Goal: Transaction & Acquisition: Book appointment/travel/reservation

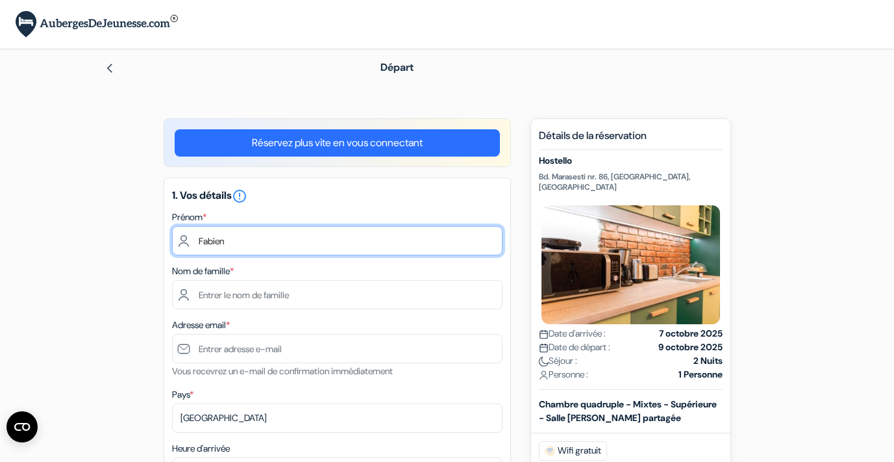
type input "Fabien"
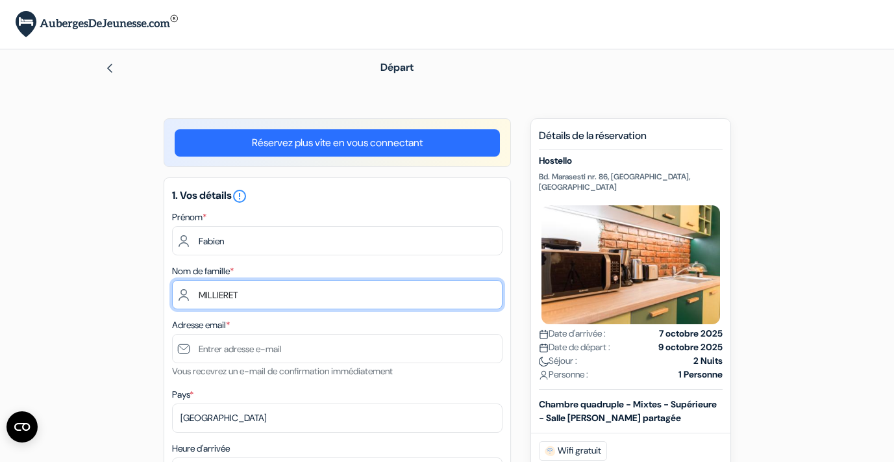
type input "MILLIERET"
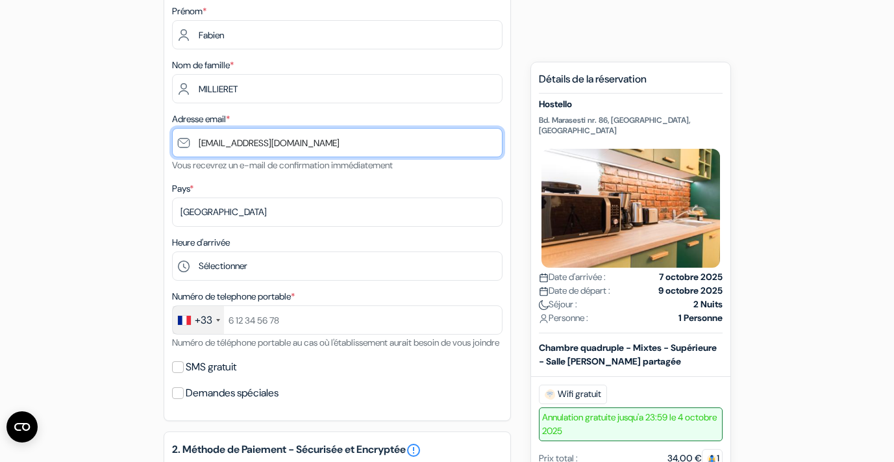
scroll to position [208, 0]
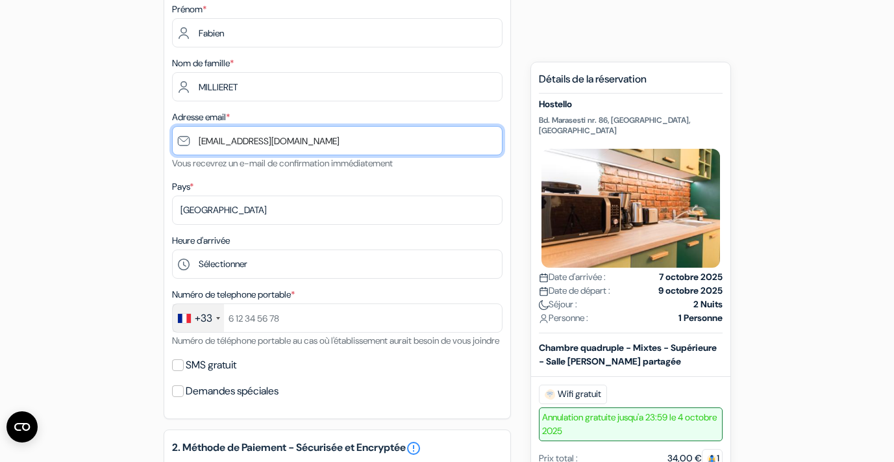
type input "[EMAIL_ADDRESS][DOMAIN_NAME]"
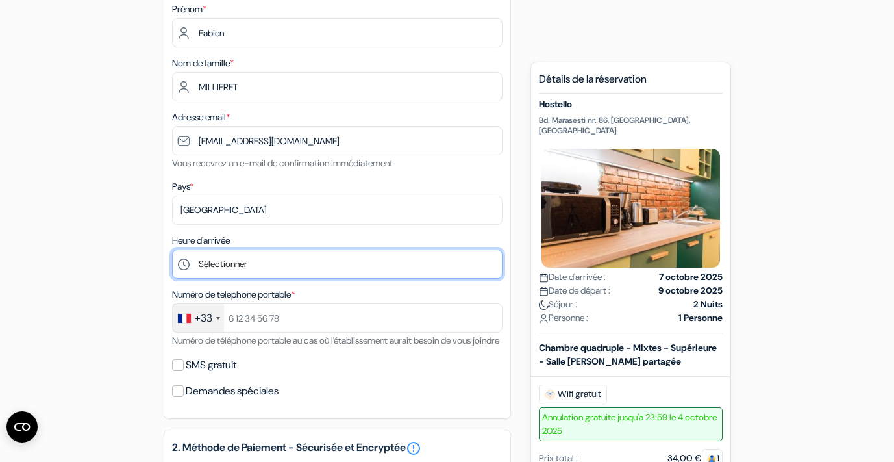
select select "23"
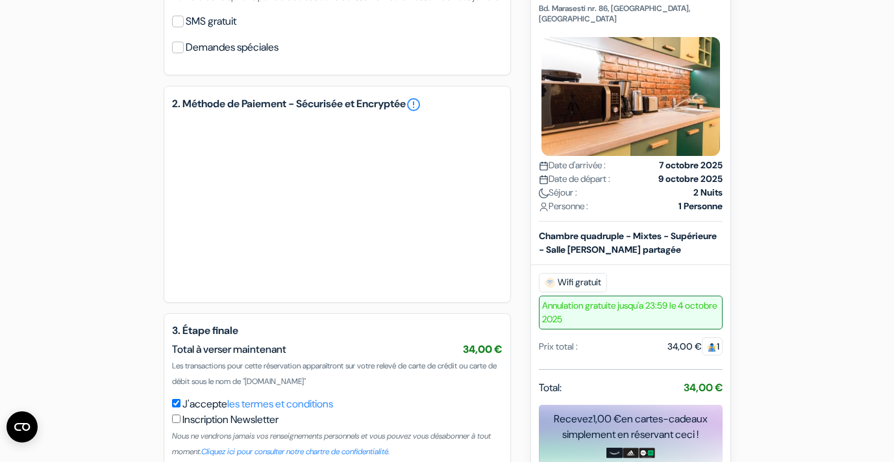
scroll to position [552, 0]
type input "0631318746"
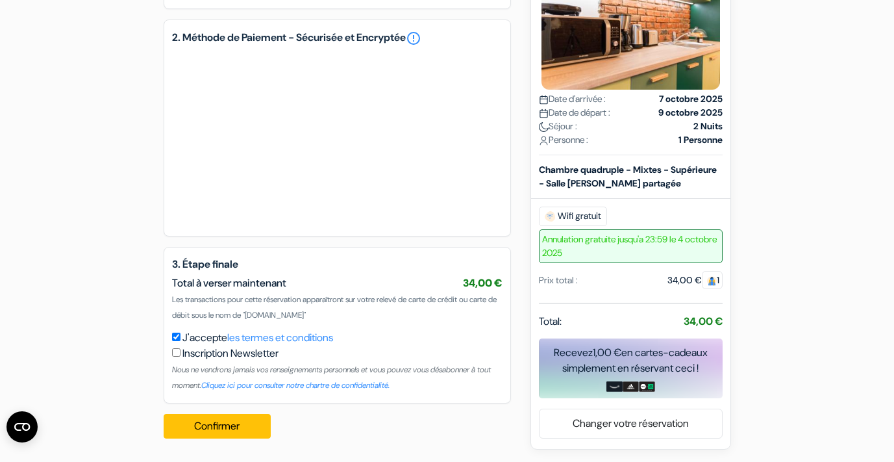
scroll to position [633, 0]
click at [231, 419] on button "Confirmer Loading..." at bounding box center [218, 426] width 108 height 25
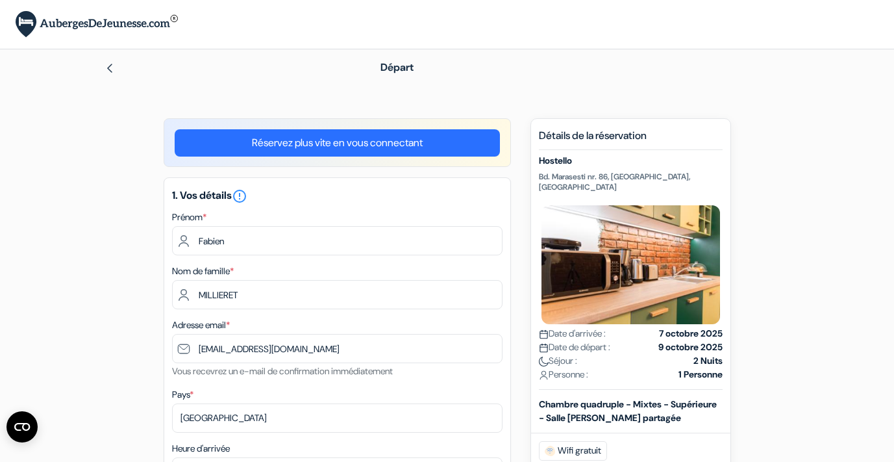
scroll to position [0, 0]
click at [110, 65] on img at bounding box center [110, 68] width 10 height 10
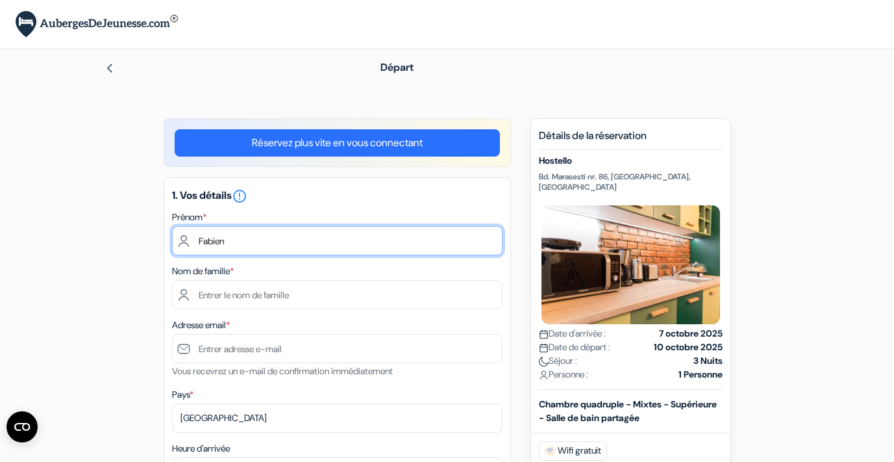
type input "Fabien"
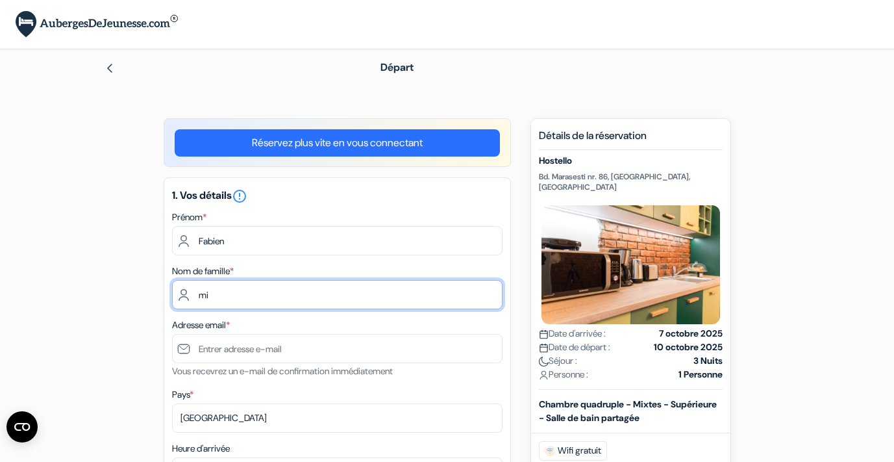
type input "m"
type input "MILLIERET"
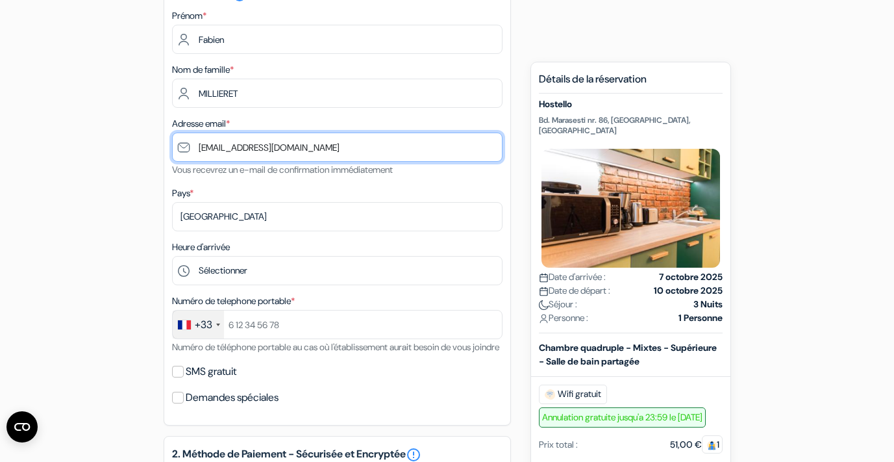
scroll to position [202, 0]
type input "[EMAIL_ADDRESS][DOMAIN_NAME]"
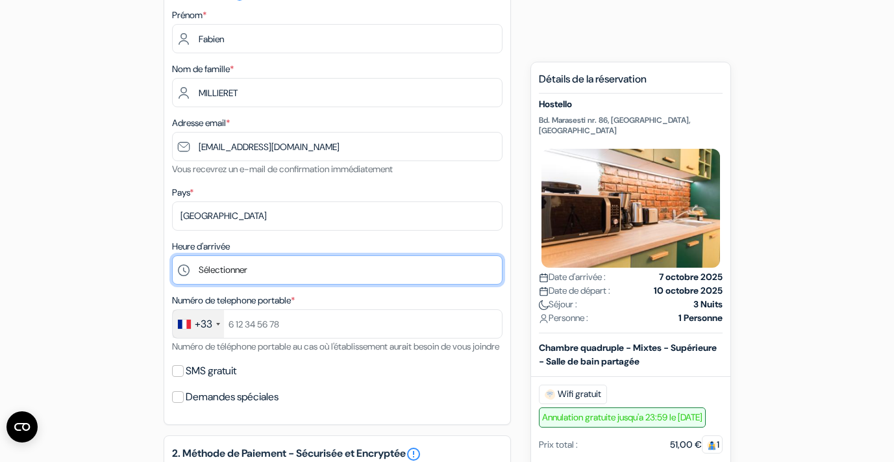
select select "22"
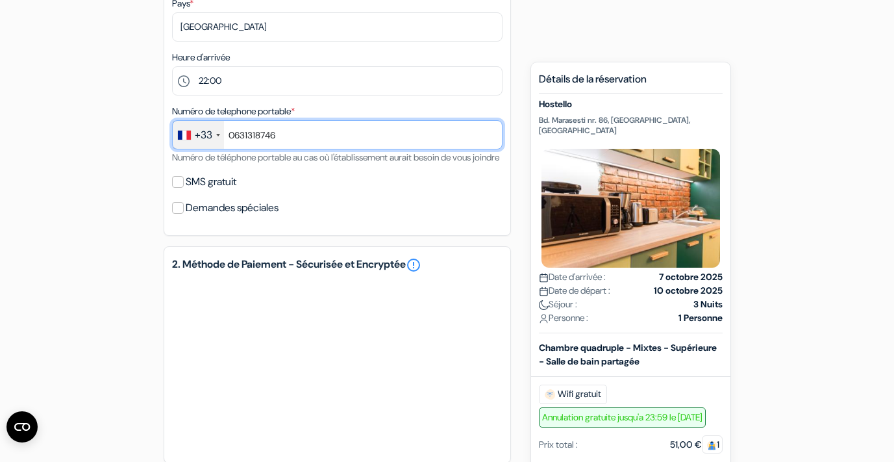
scroll to position [443, 0]
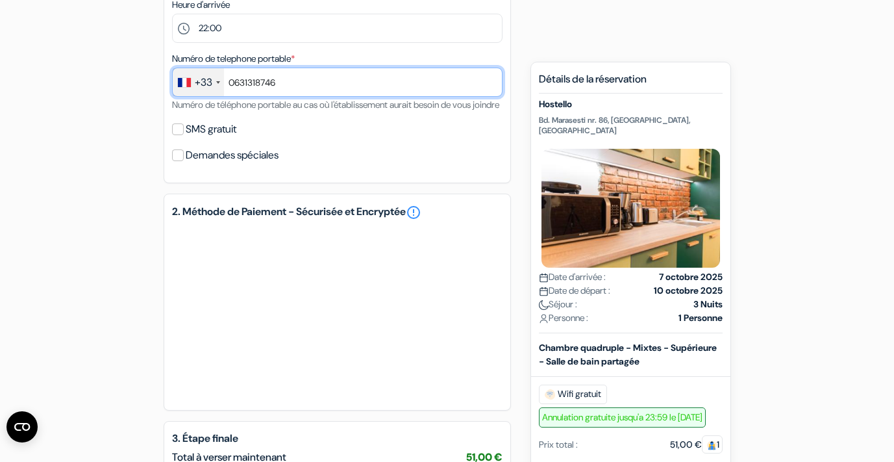
type input "0631318746"
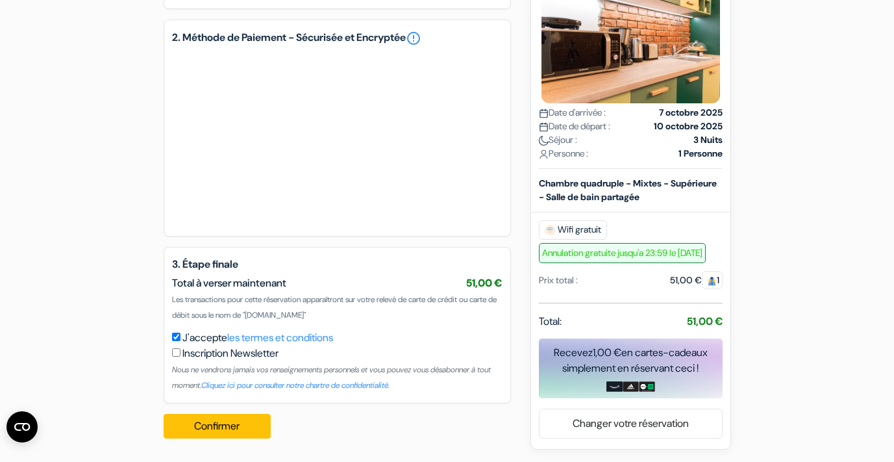
scroll to position [633, 0]
click at [229, 428] on button "Confirmer Loading..." at bounding box center [218, 426] width 108 height 25
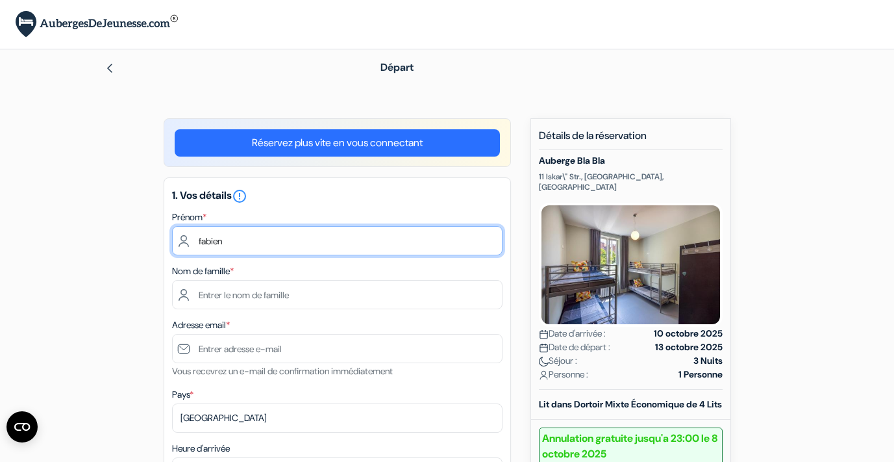
type input "fabien"
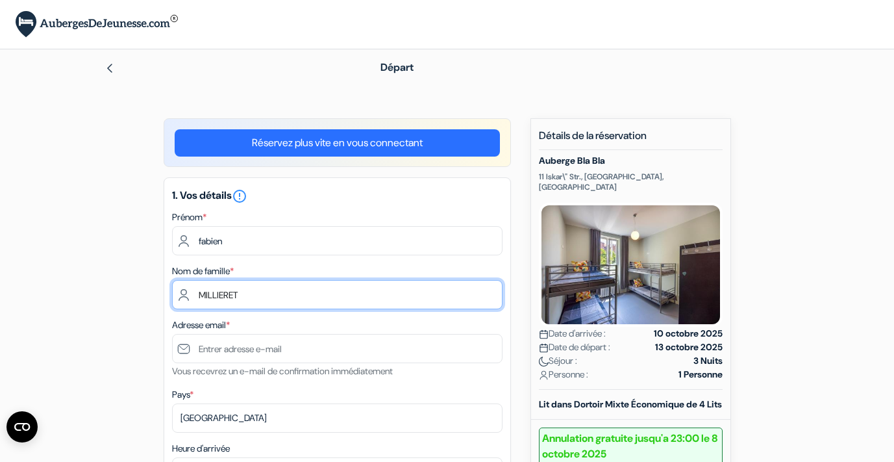
type input "MILLIERET"
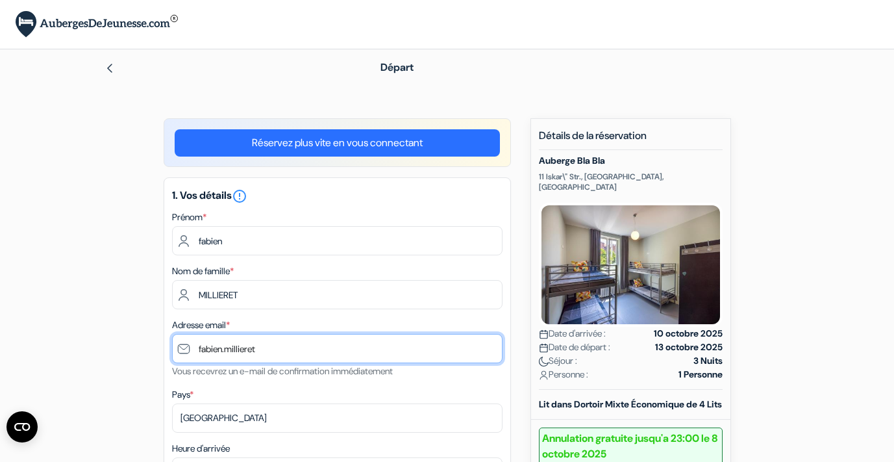
type input "fabien.millieret"
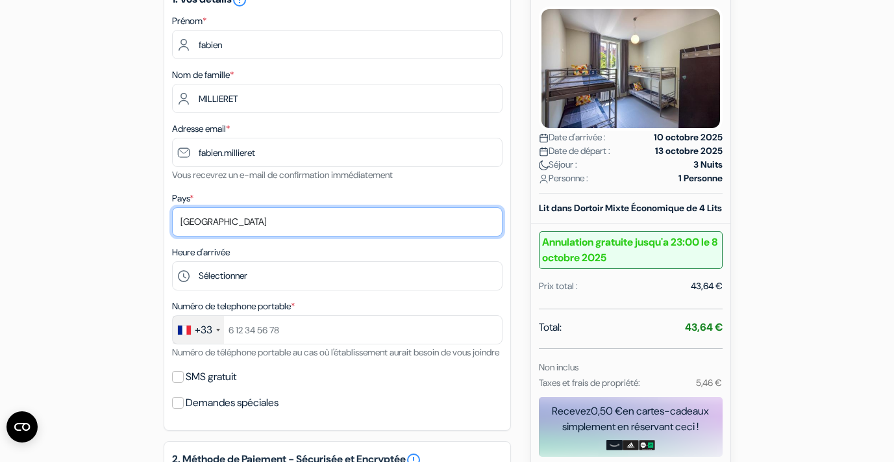
scroll to position [198, 0]
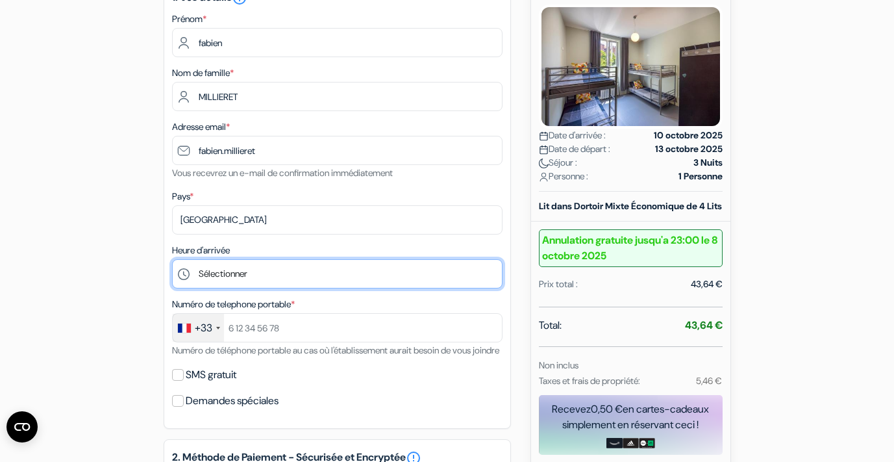
select select "22"
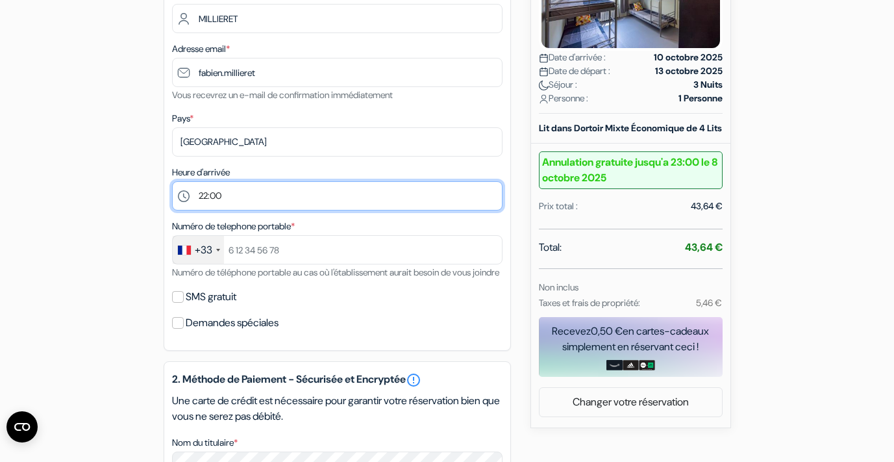
scroll to position [277, 0]
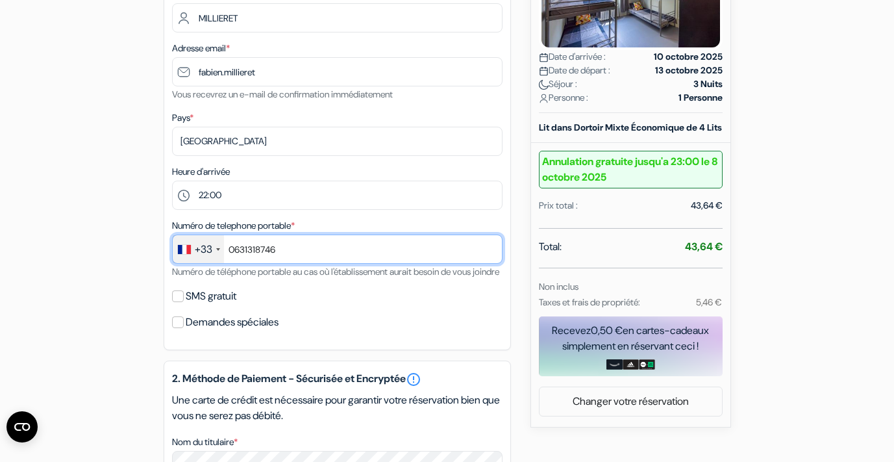
click at [249, 248] on input "0631318746" at bounding box center [337, 248] width 330 height 29
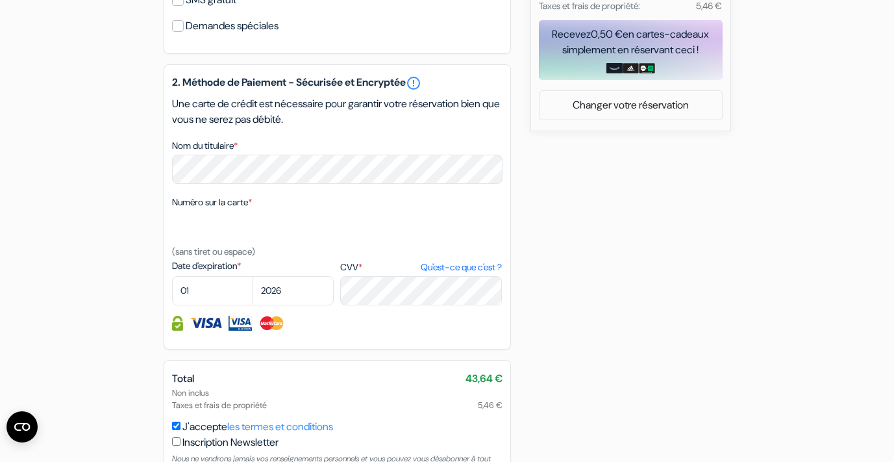
scroll to position [588, 0]
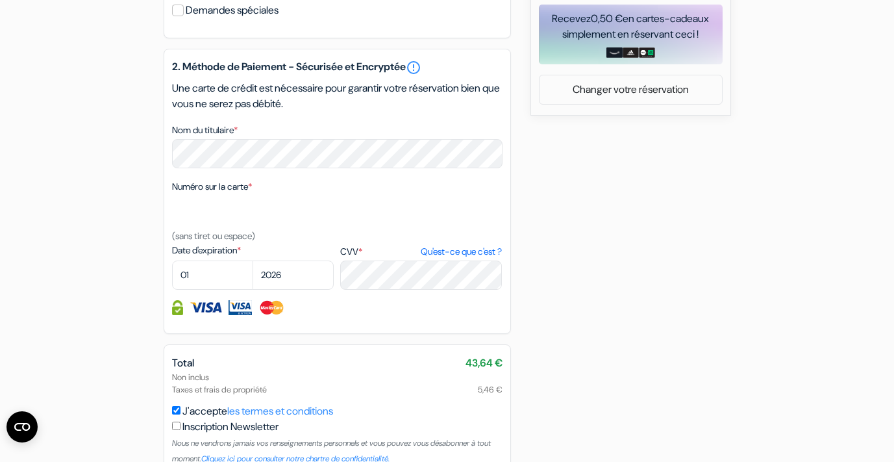
type input "0631318746"
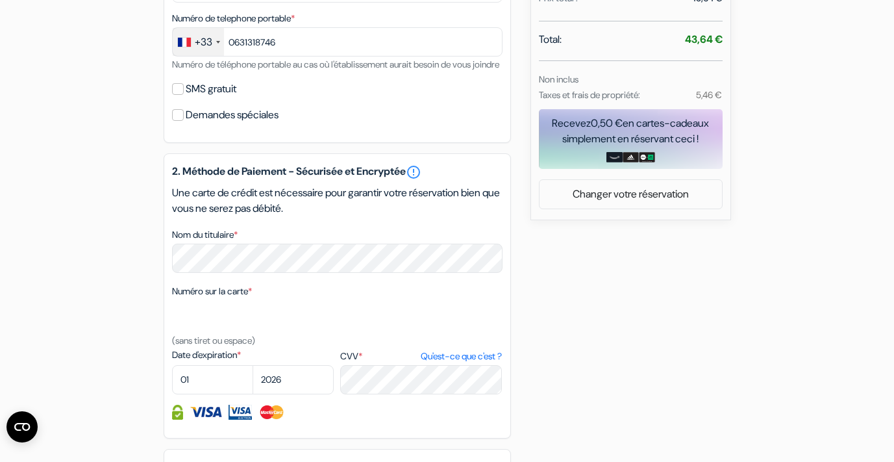
scroll to position [485, 0]
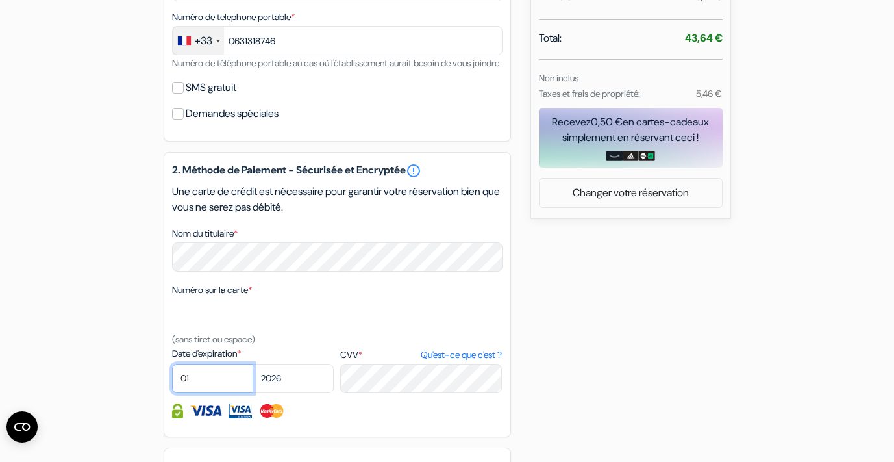
select select "05"
select select "2029"
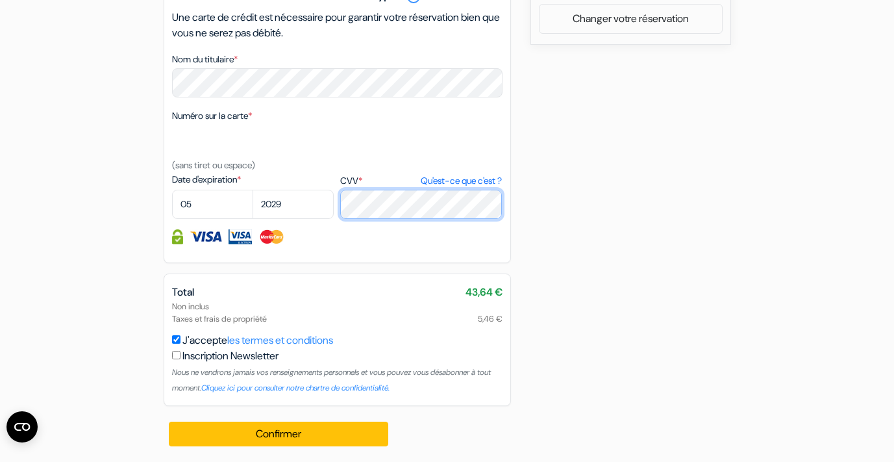
scroll to position [675, 0]
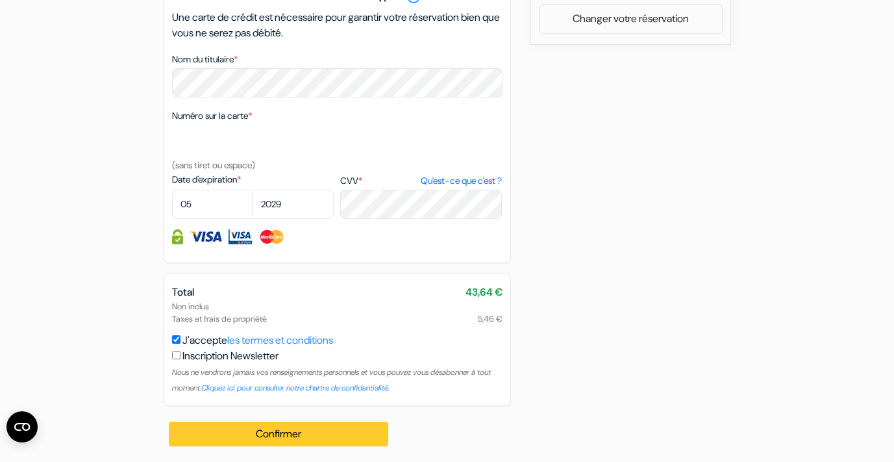
click at [222, 436] on button "Confirmer Loading..." at bounding box center [279, 433] width 220 height 25
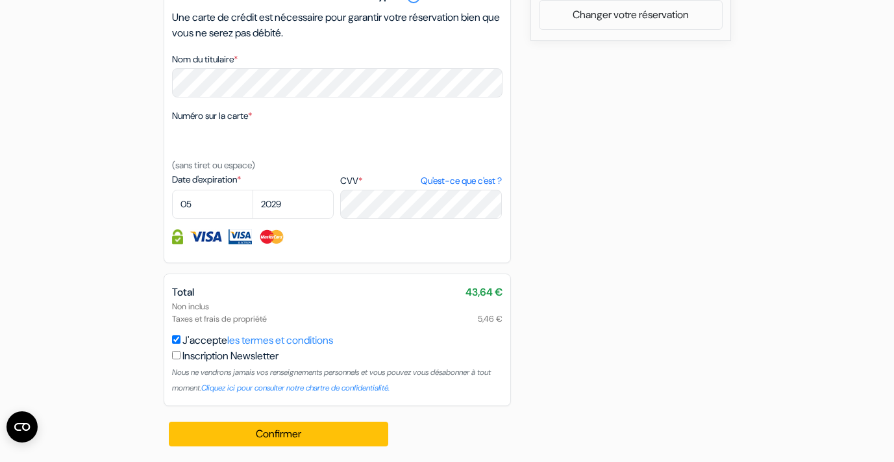
scroll to position [678, 0]
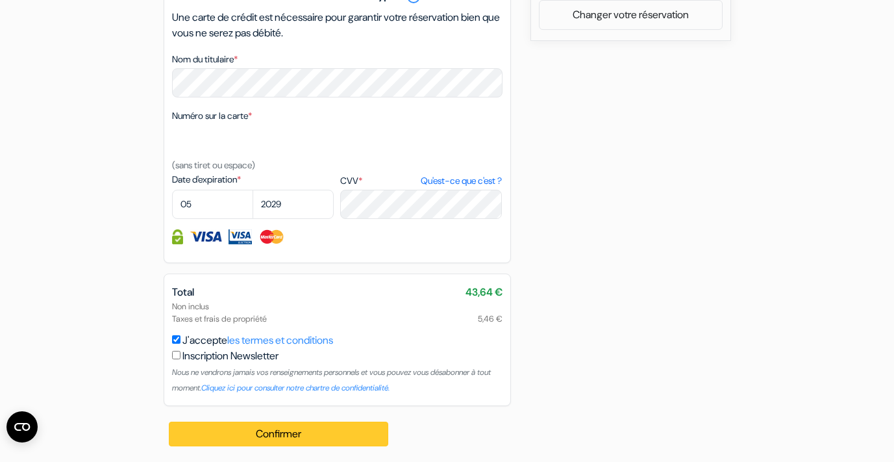
type input "[EMAIL_ADDRESS][DOMAIN_NAME]"
click at [309, 433] on button "Confirmer Loading..." at bounding box center [279, 433] width 220 height 25
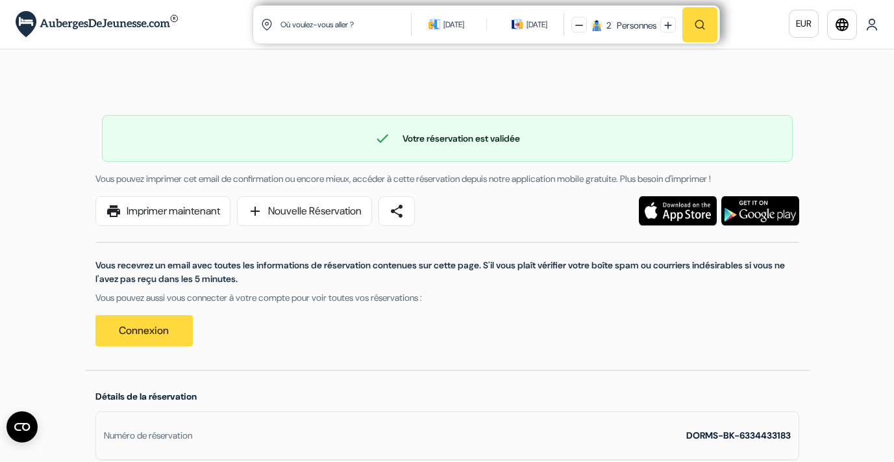
click at [722, 69] on div at bounding box center [447, 63] width 894 height 29
